Goal: Information Seeking & Learning: Learn about a topic

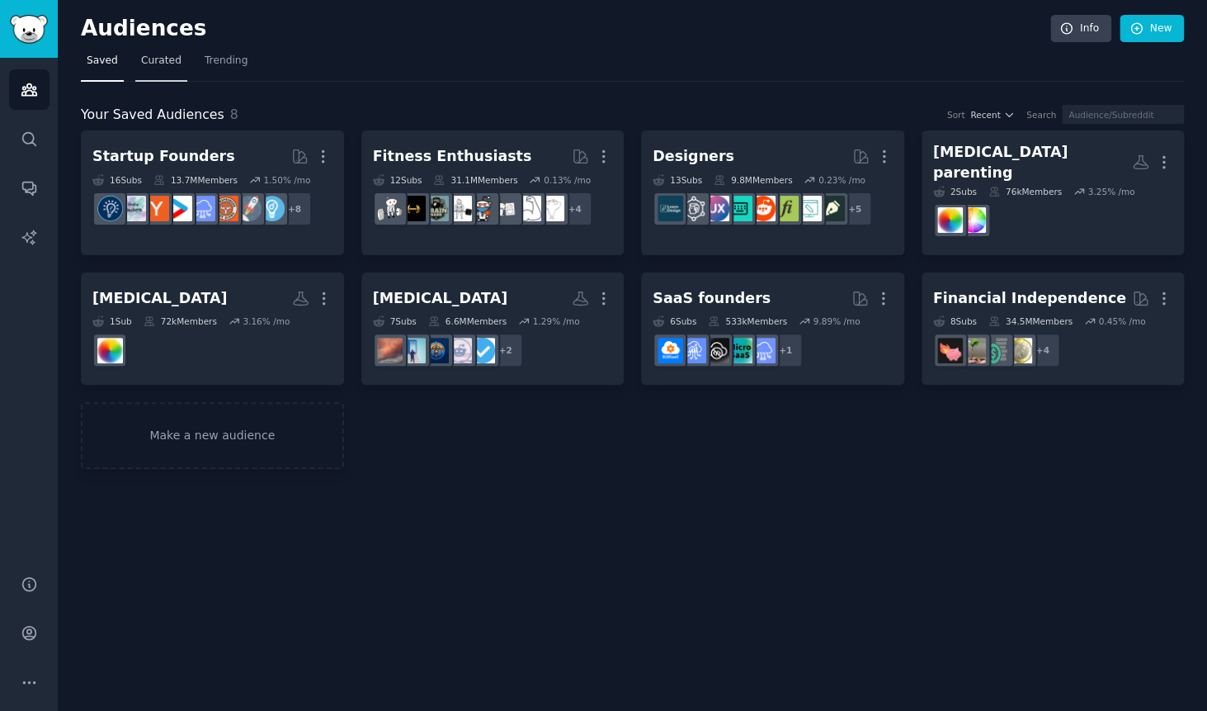
click at [182, 69] on link "Curated" at bounding box center [161, 65] width 52 height 34
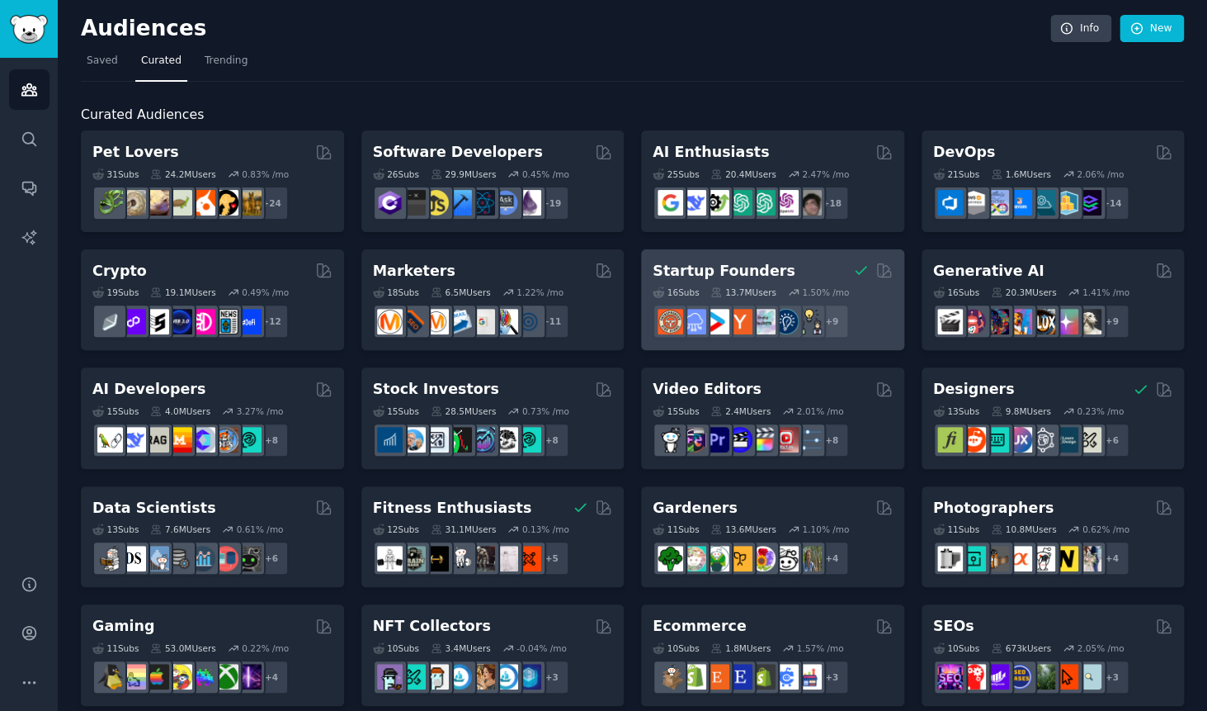
click at [832, 273] on div "Startup Founders" at bounding box center [773, 271] width 240 height 21
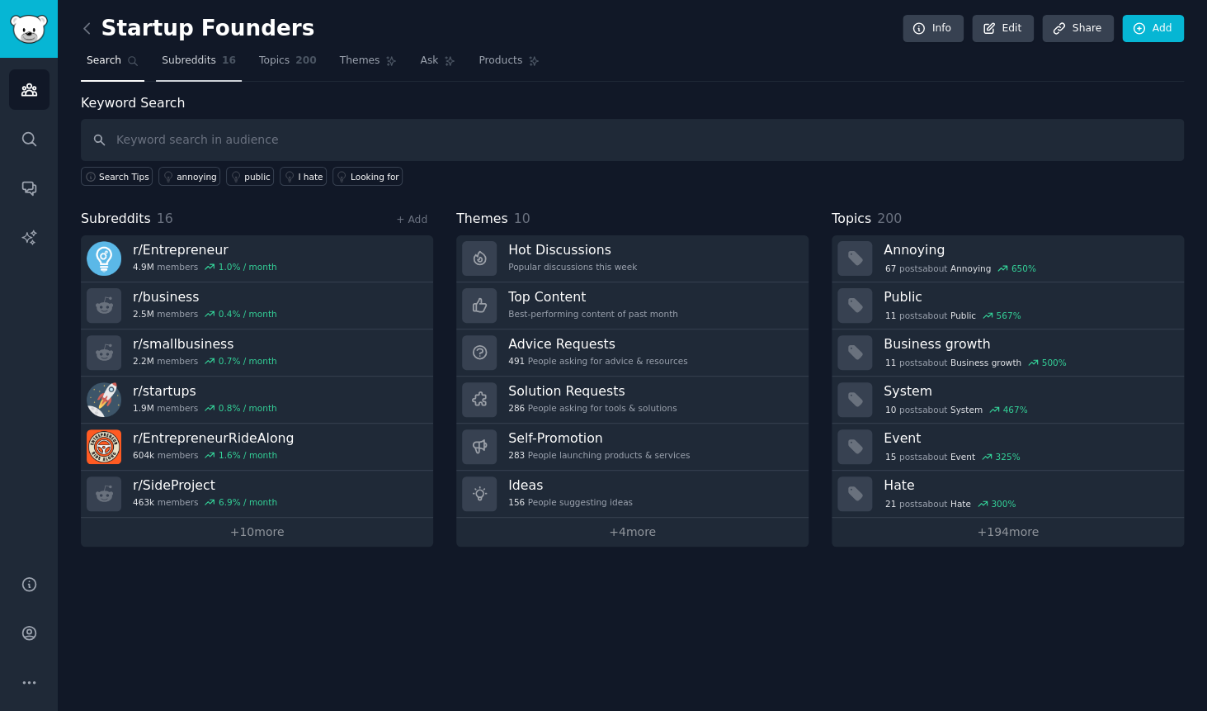
click at [199, 58] on span "Subreddits" at bounding box center [189, 61] width 54 height 15
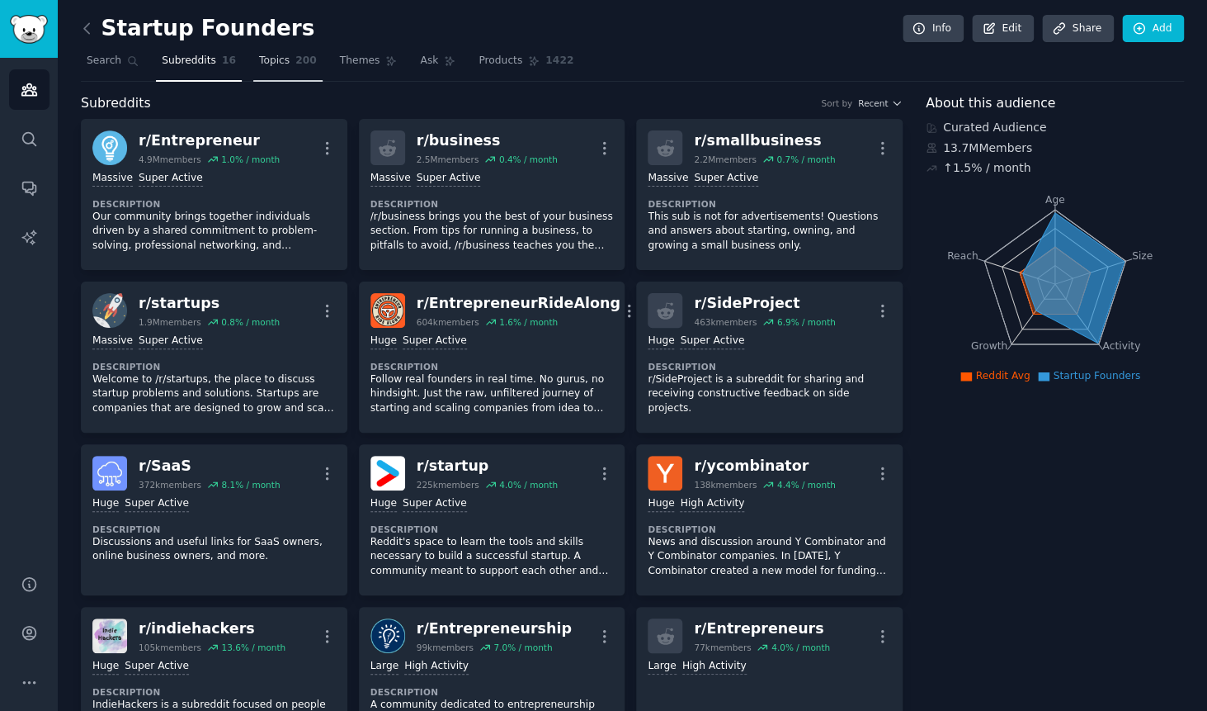
click at [290, 63] on link "Topics 200" at bounding box center [287, 65] width 69 height 34
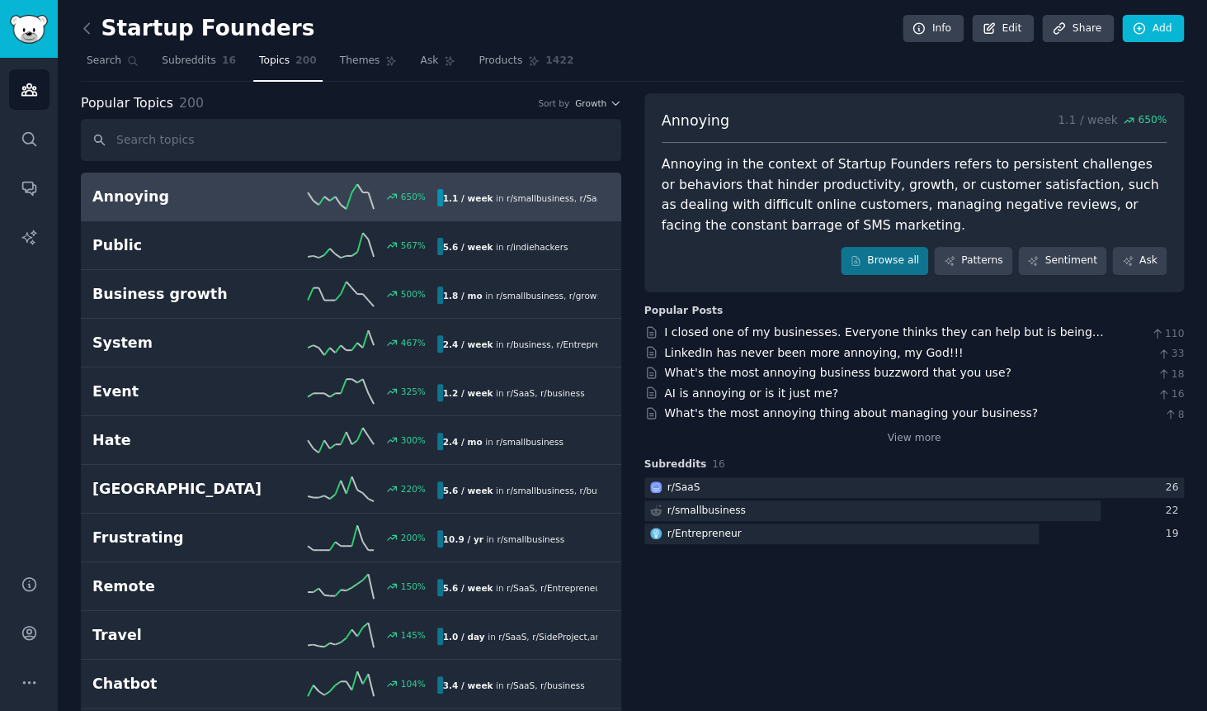
click at [352, 198] on icon at bounding box center [341, 196] width 66 height 25
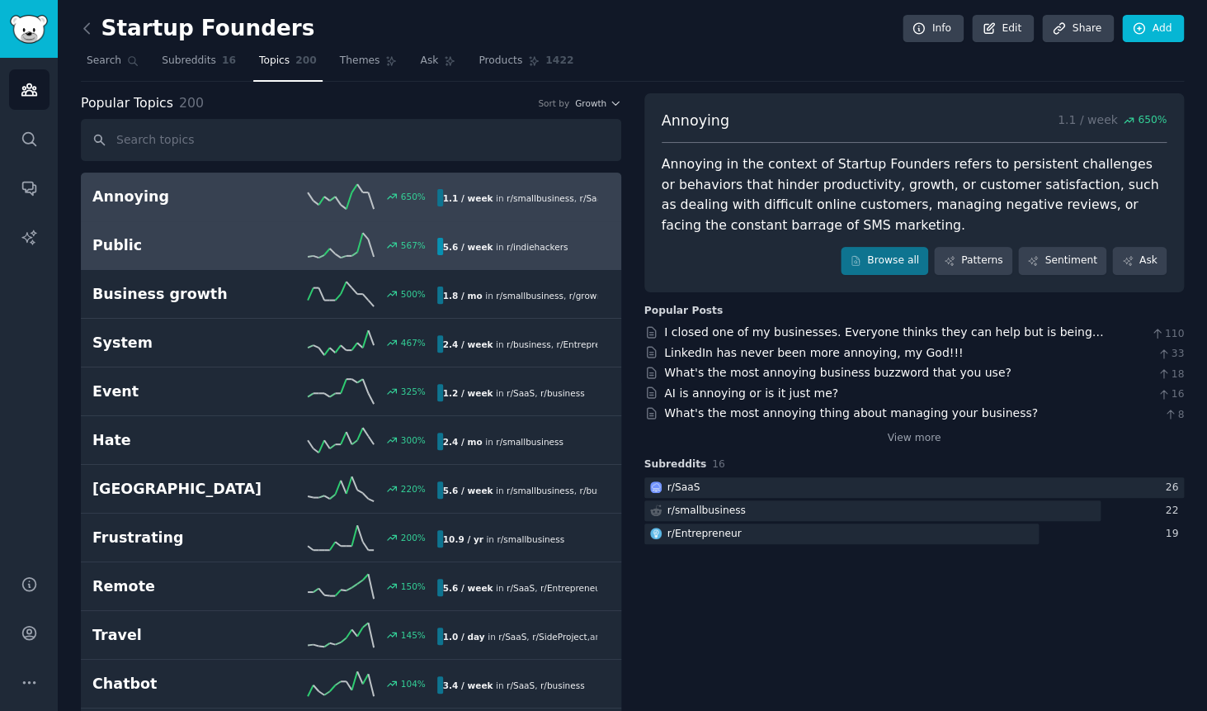
click at [160, 254] on h2 "Public" at bounding box center [178, 245] width 172 height 21
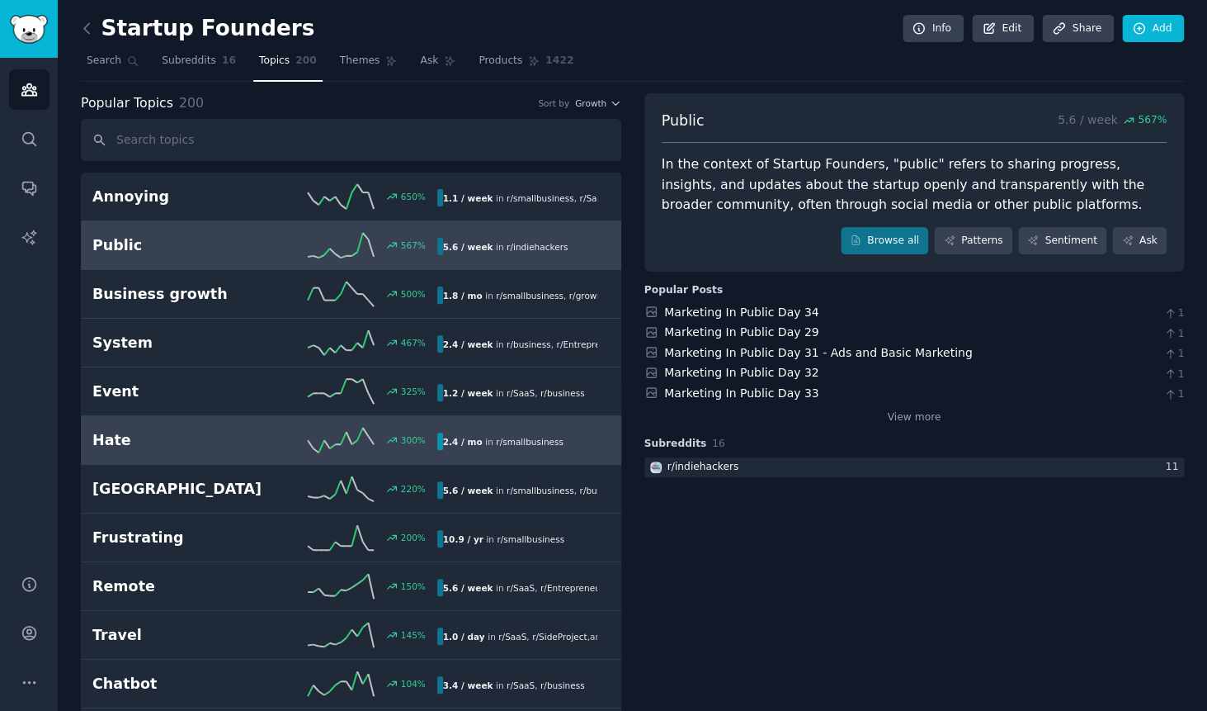
click at [130, 446] on h2 "Hate" at bounding box center [178, 440] width 172 height 21
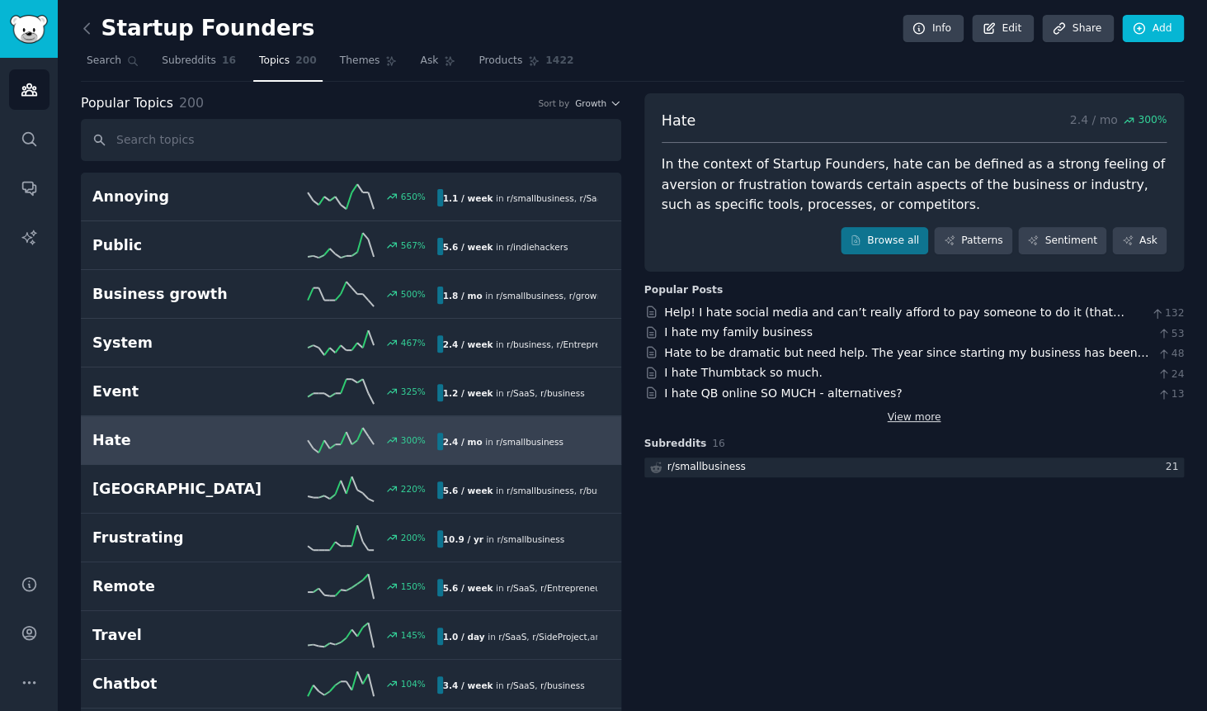
click at [912, 418] on link "View more" at bounding box center [914, 417] width 54 height 15
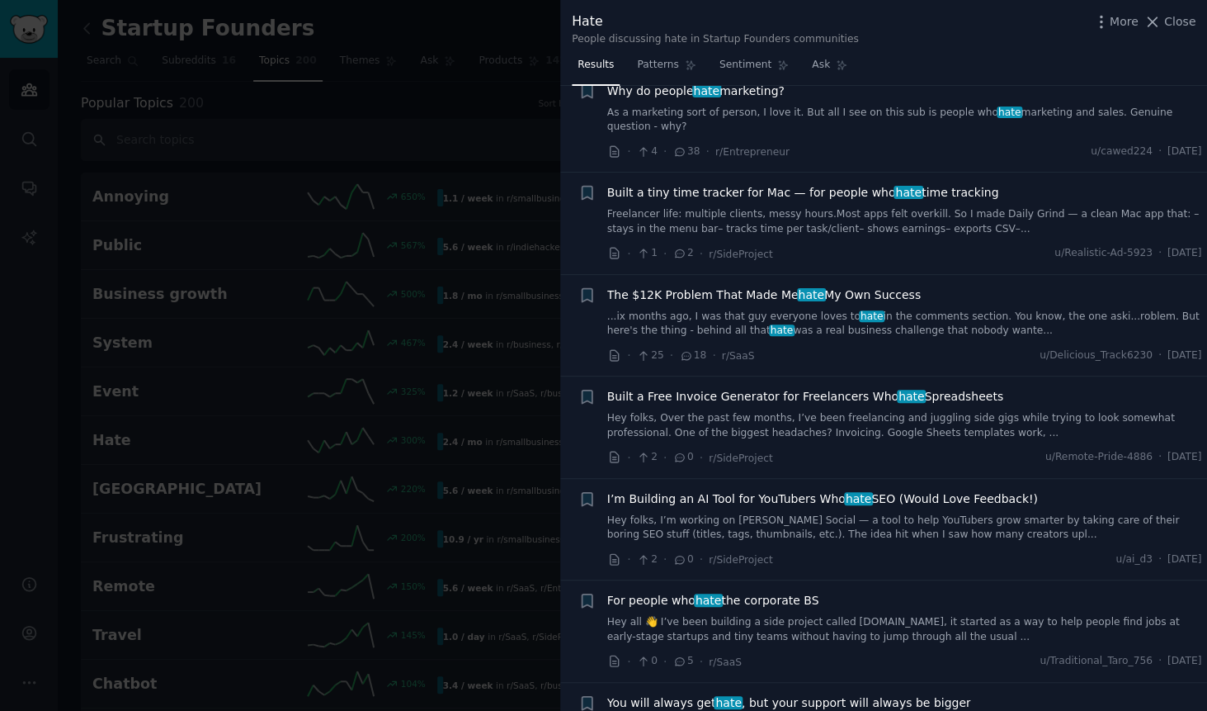
scroll to position [2143, 0]
click at [370, 124] on div at bounding box center [603, 355] width 1207 height 711
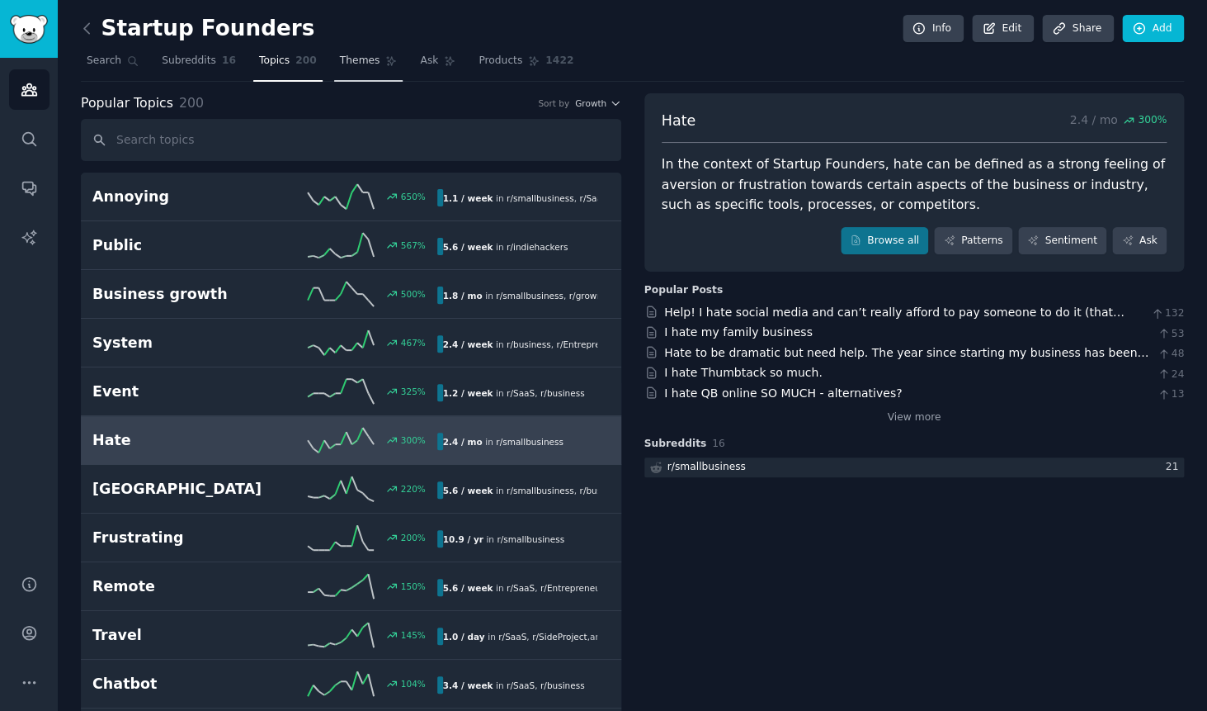
click at [385, 60] on icon at bounding box center [391, 61] width 12 height 12
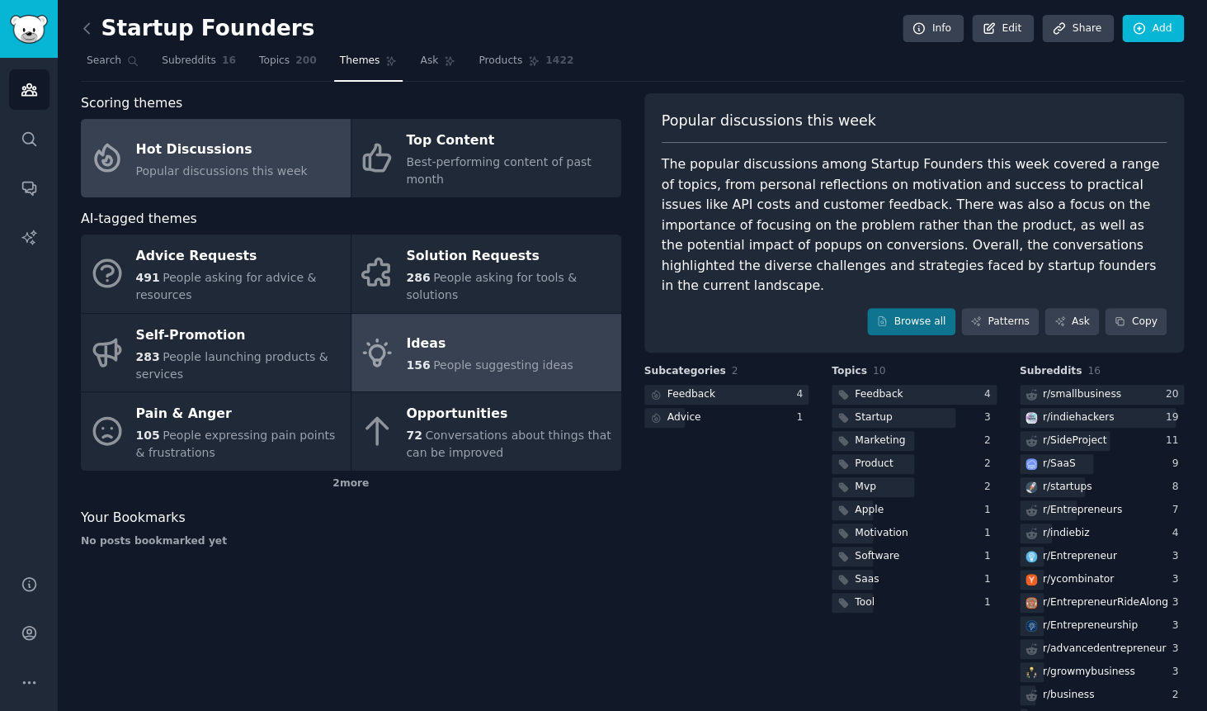
click at [442, 361] on span "People suggesting ideas" at bounding box center [503, 364] width 140 height 13
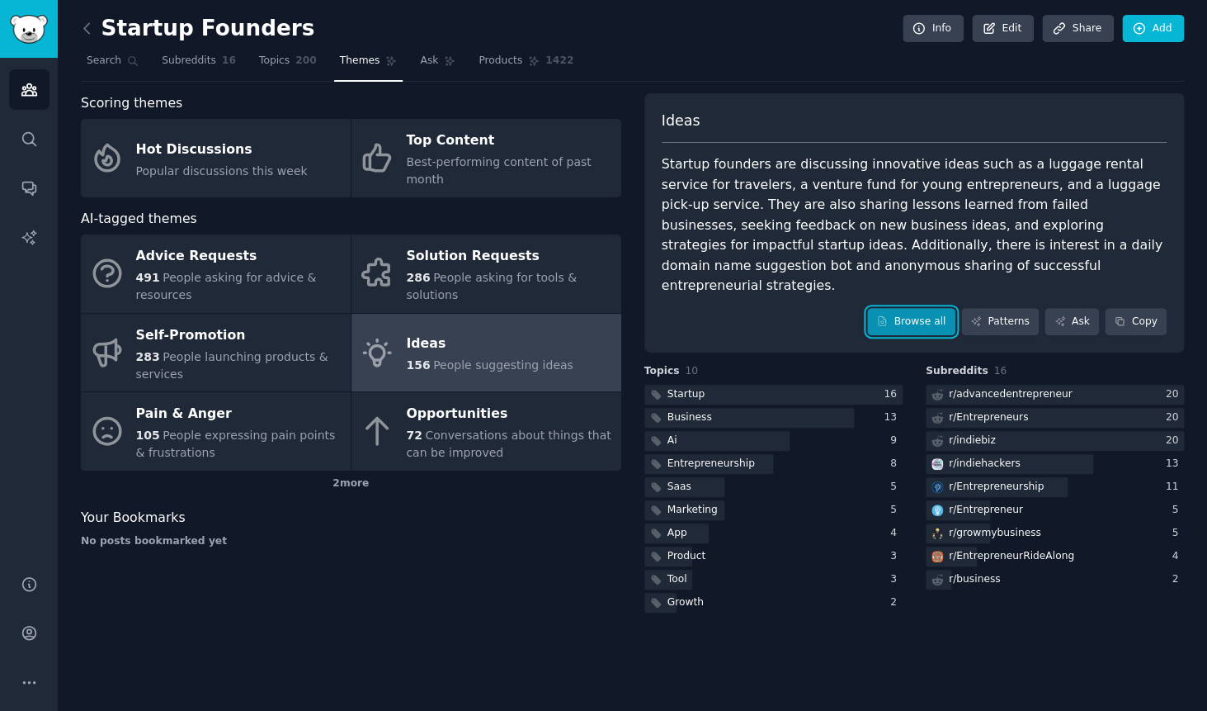
click at [934, 308] on link "Browse all" at bounding box center [911, 322] width 88 height 28
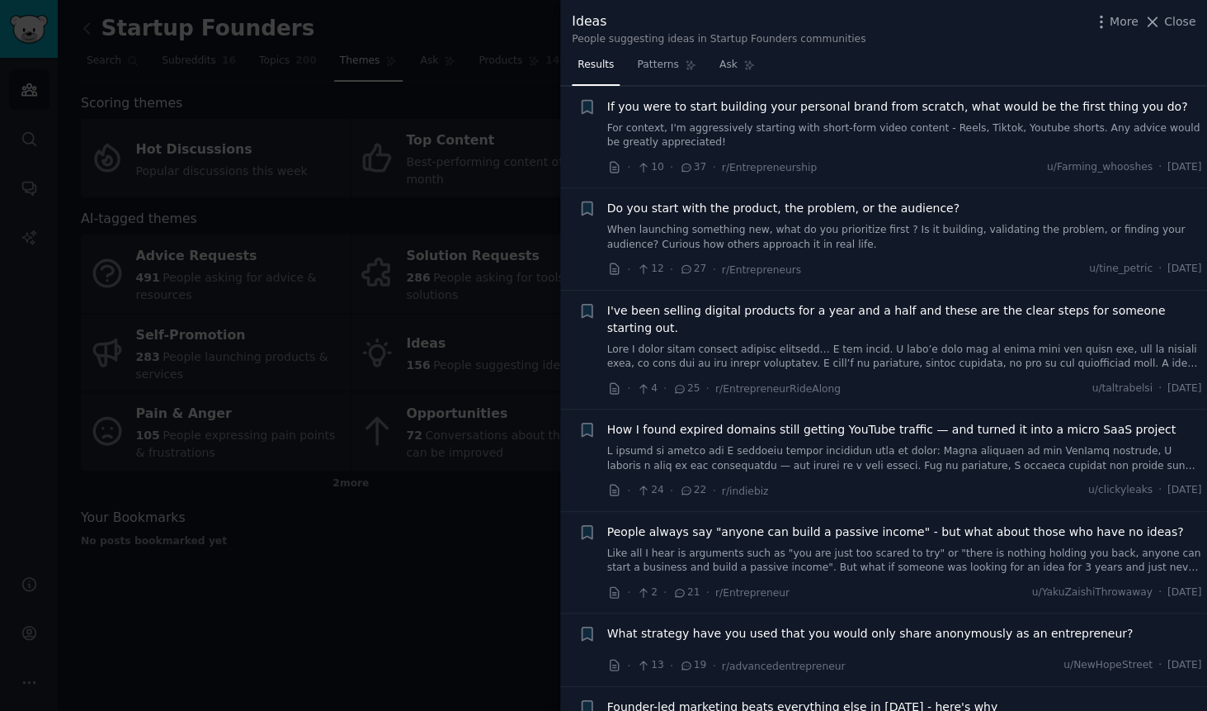
scroll to position [125, 0]
click at [904, 223] on div "Do you start with the product, the problem, or the audience? When launching som…" at bounding box center [904, 227] width 595 height 52
click at [904, 209] on span "Do you start with the product, the problem, or the audience?" at bounding box center [783, 209] width 352 height 17
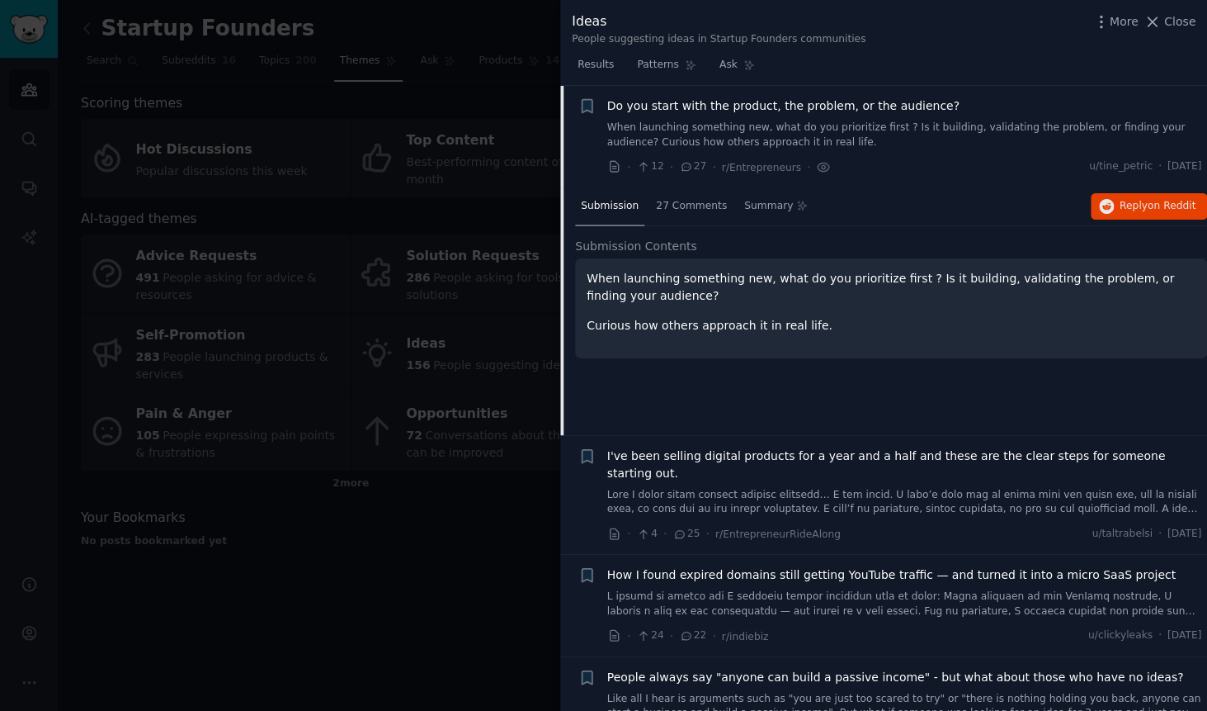
scroll to position [229, 0]
click at [699, 205] on span "27 Comments" at bounding box center [691, 206] width 71 height 15
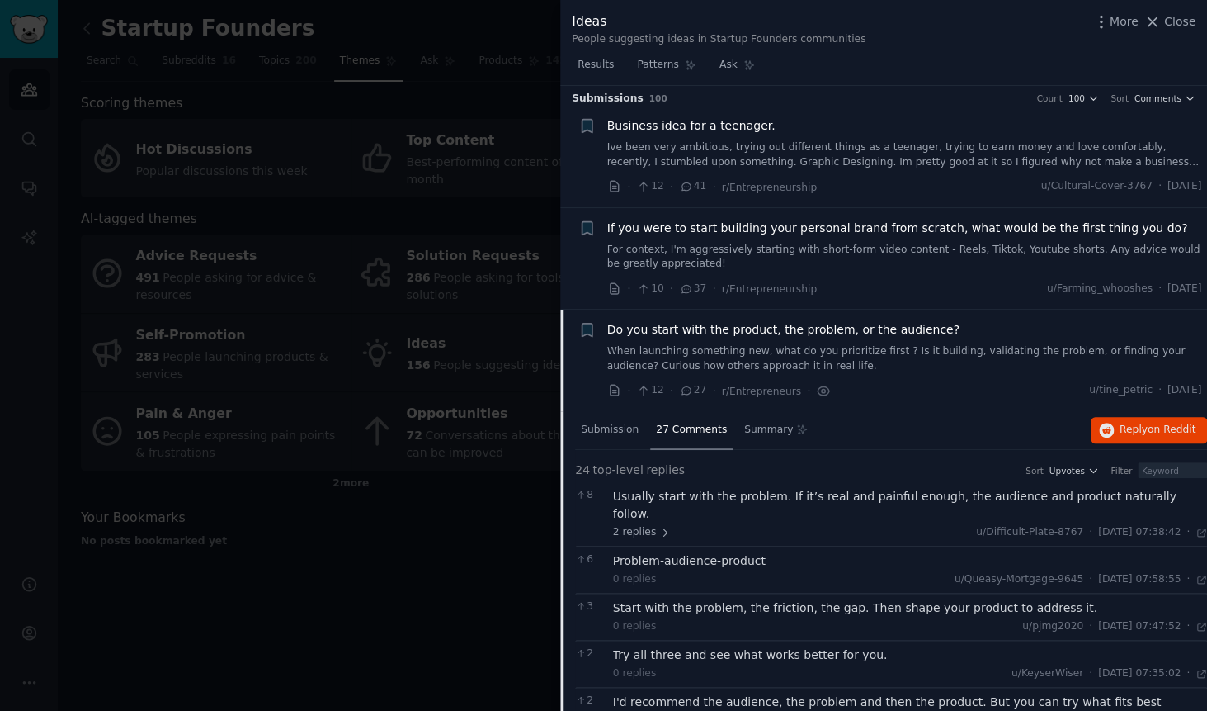
scroll to position [0, 0]
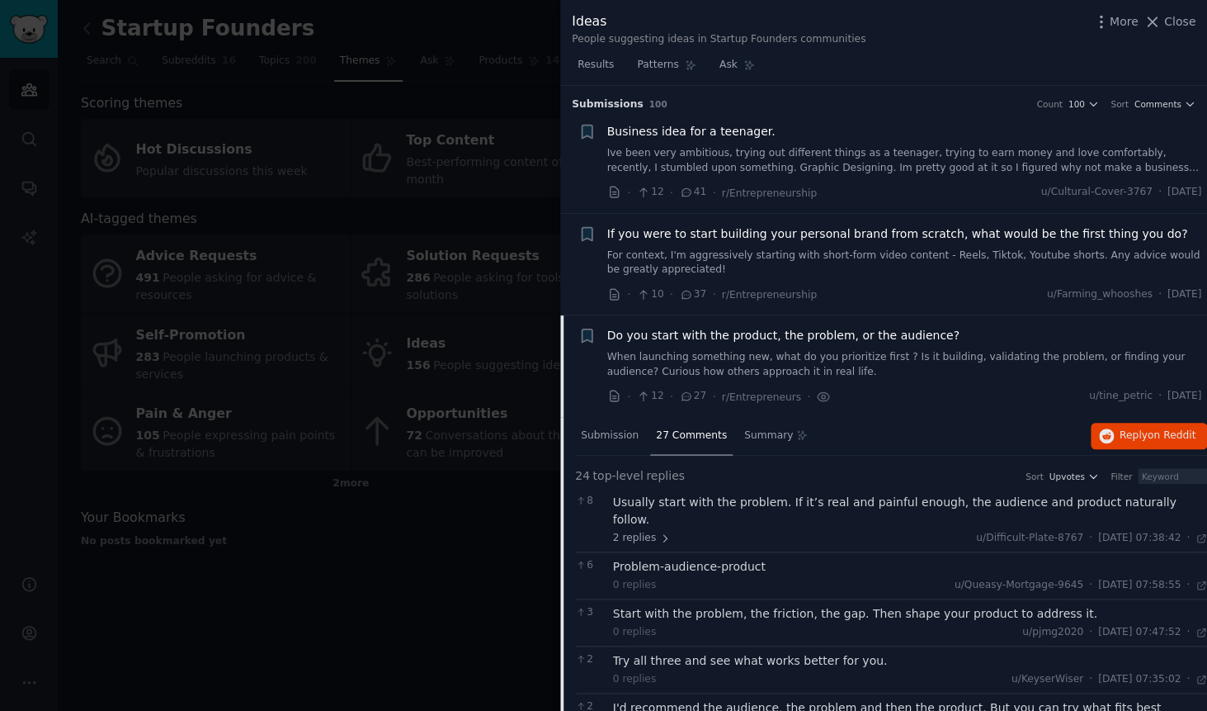
click at [842, 336] on span "Do you start with the product, the problem, or the audience?" at bounding box center [783, 335] width 352 height 17
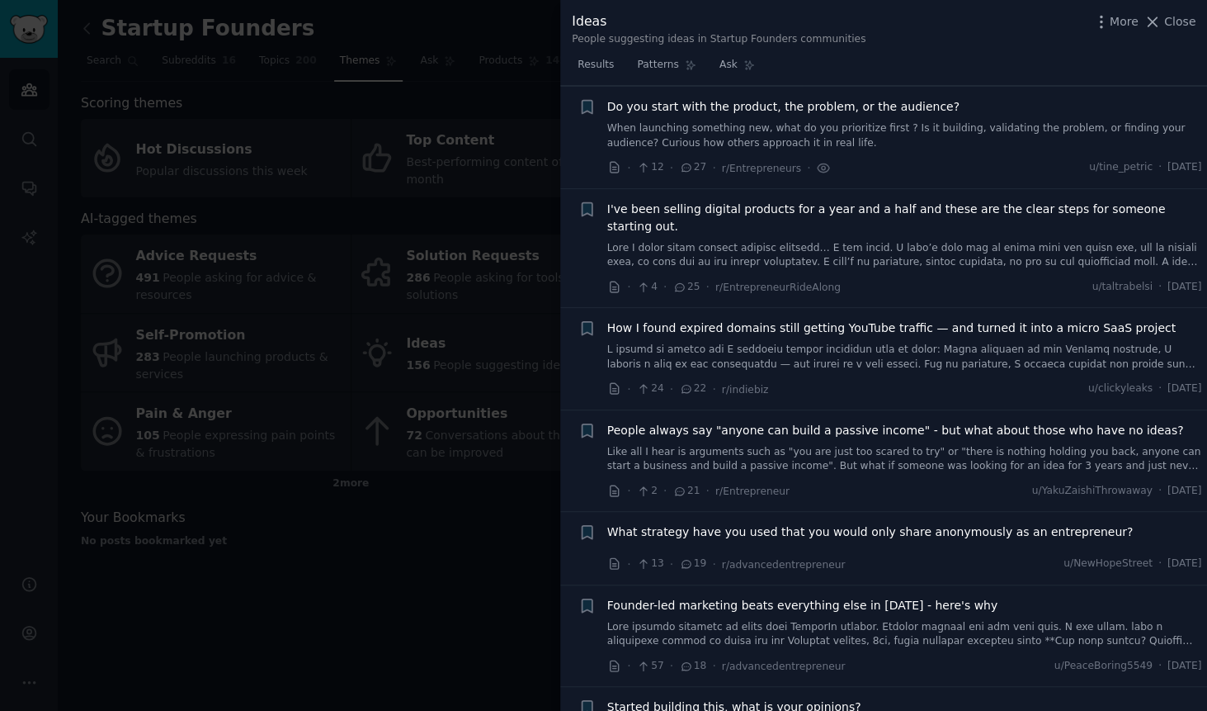
scroll to position [229, 0]
click at [837, 319] on span "How I found expired domains still getting YouTube traffic — and turned it into …" at bounding box center [891, 327] width 569 height 17
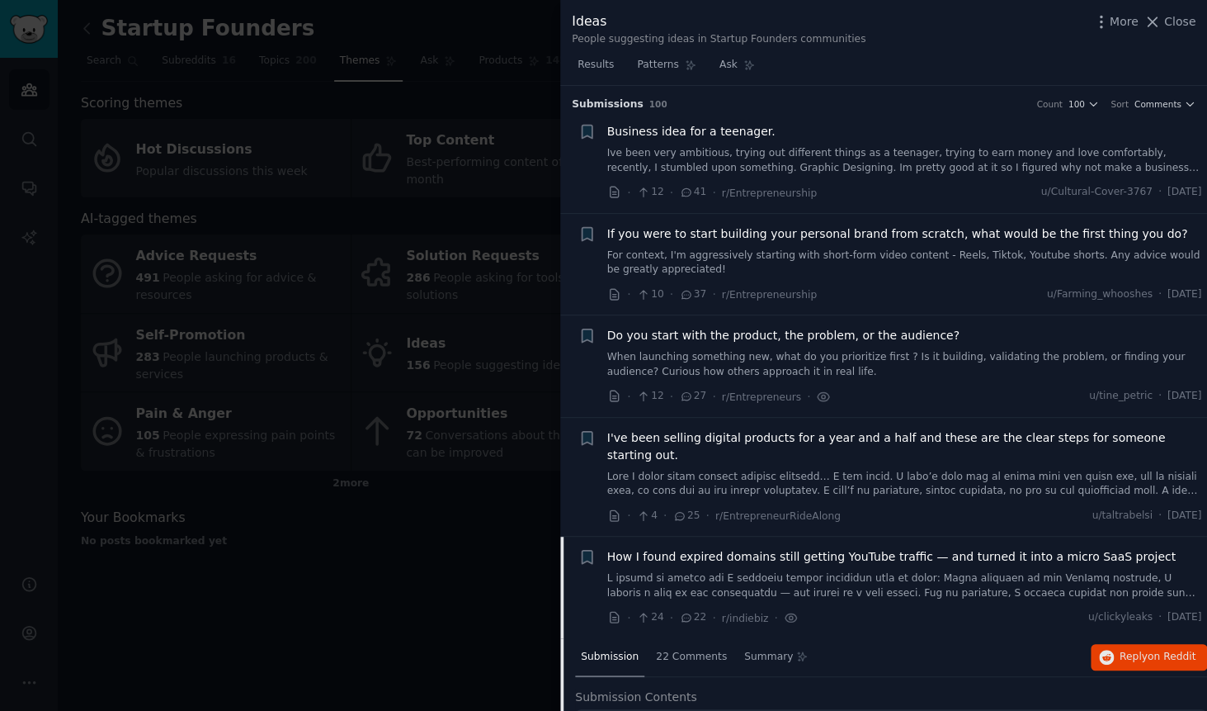
click at [498, 96] on div at bounding box center [603, 355] width 1207 height 711
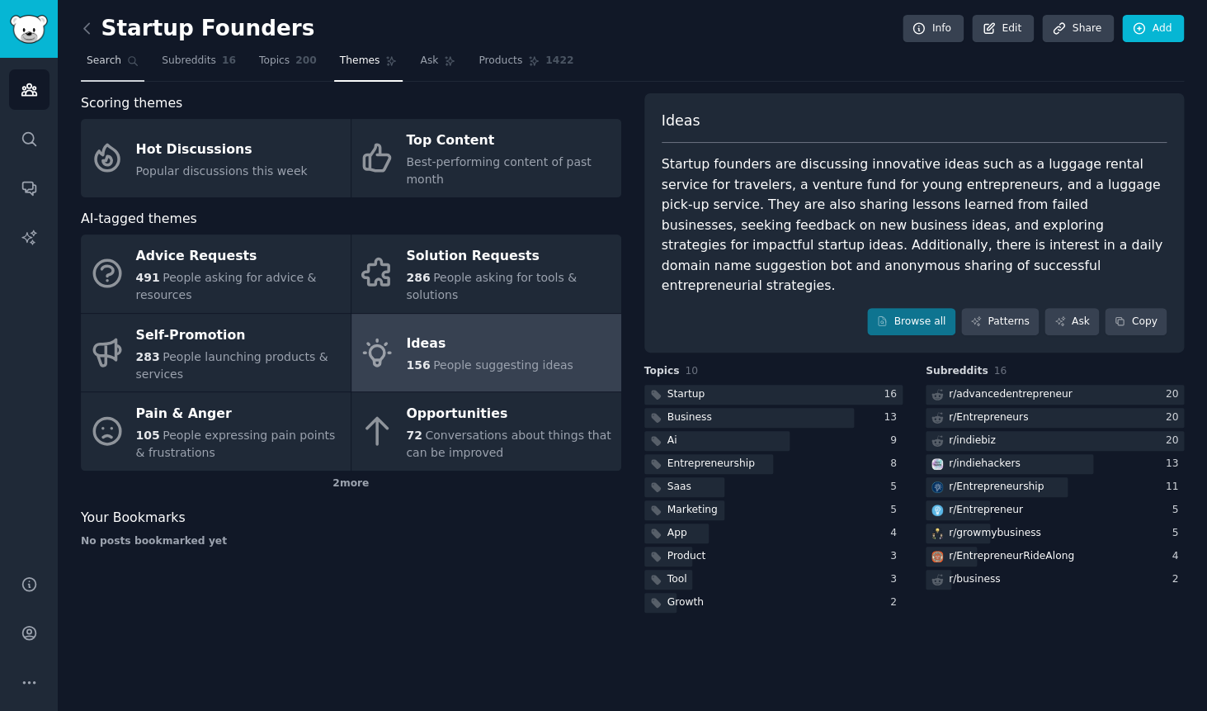
click at [133, 65] on icon at bounding box center [133, 61] width 12 height 12
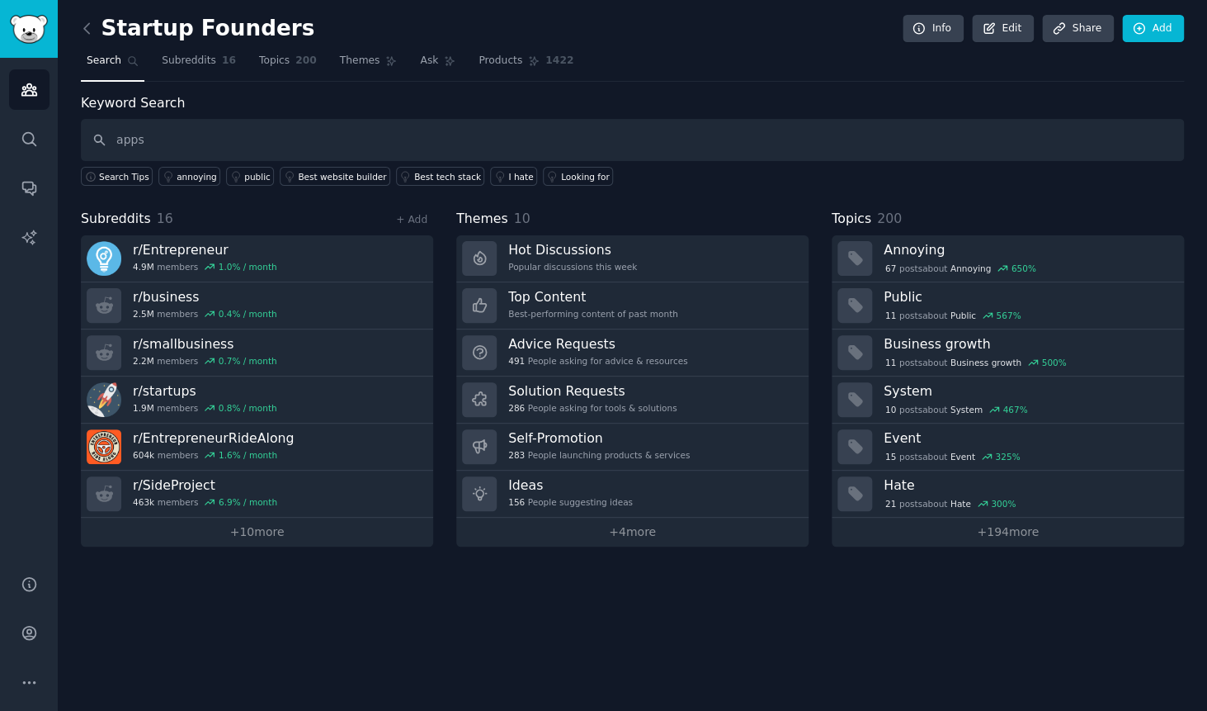
type input "apps"
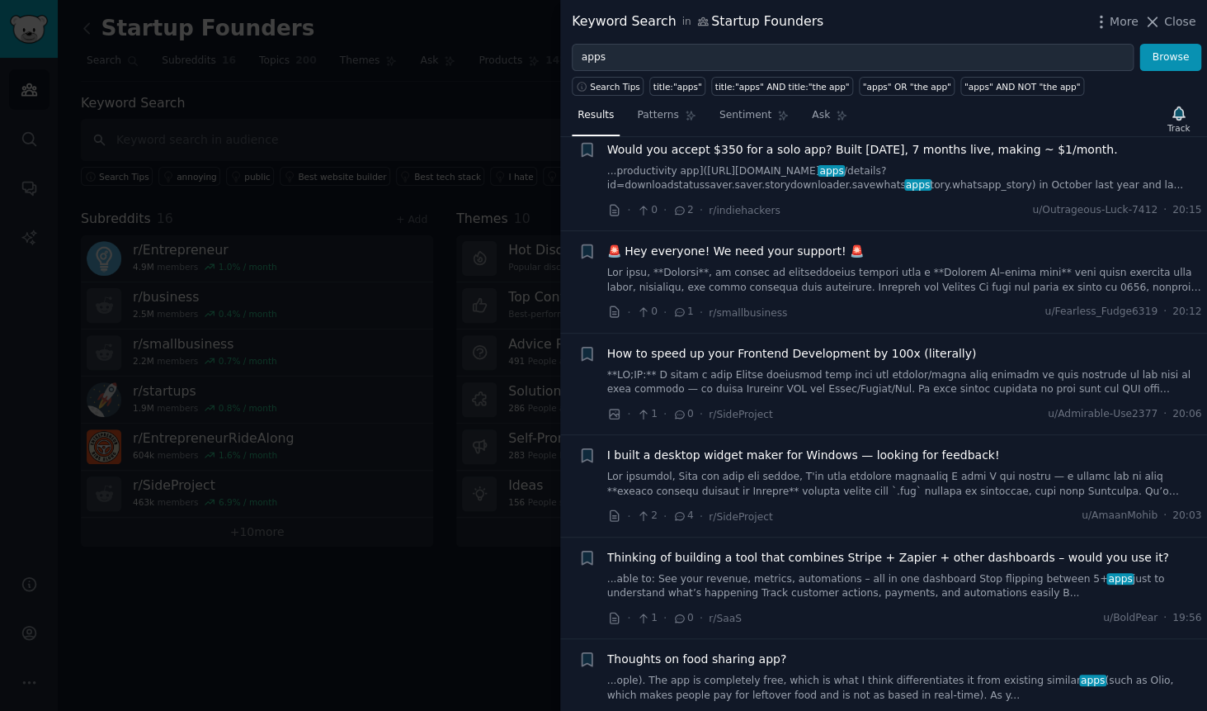
scroll to position [2383, 0]
